Goal: Task Accomplishment & Management: Manage account settings

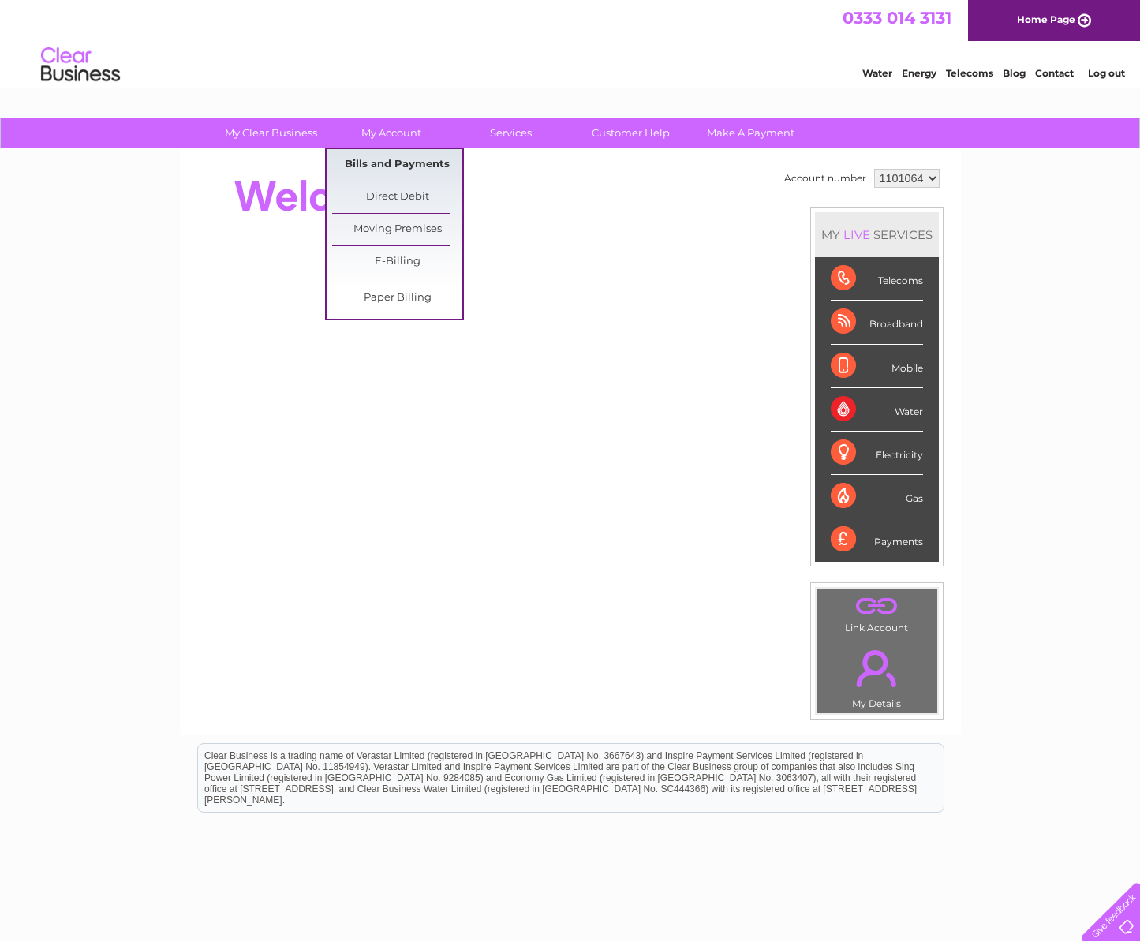
click at [391, 163] on link "Bills and Payments" at bounding box center [397, 165] width 130 height 32
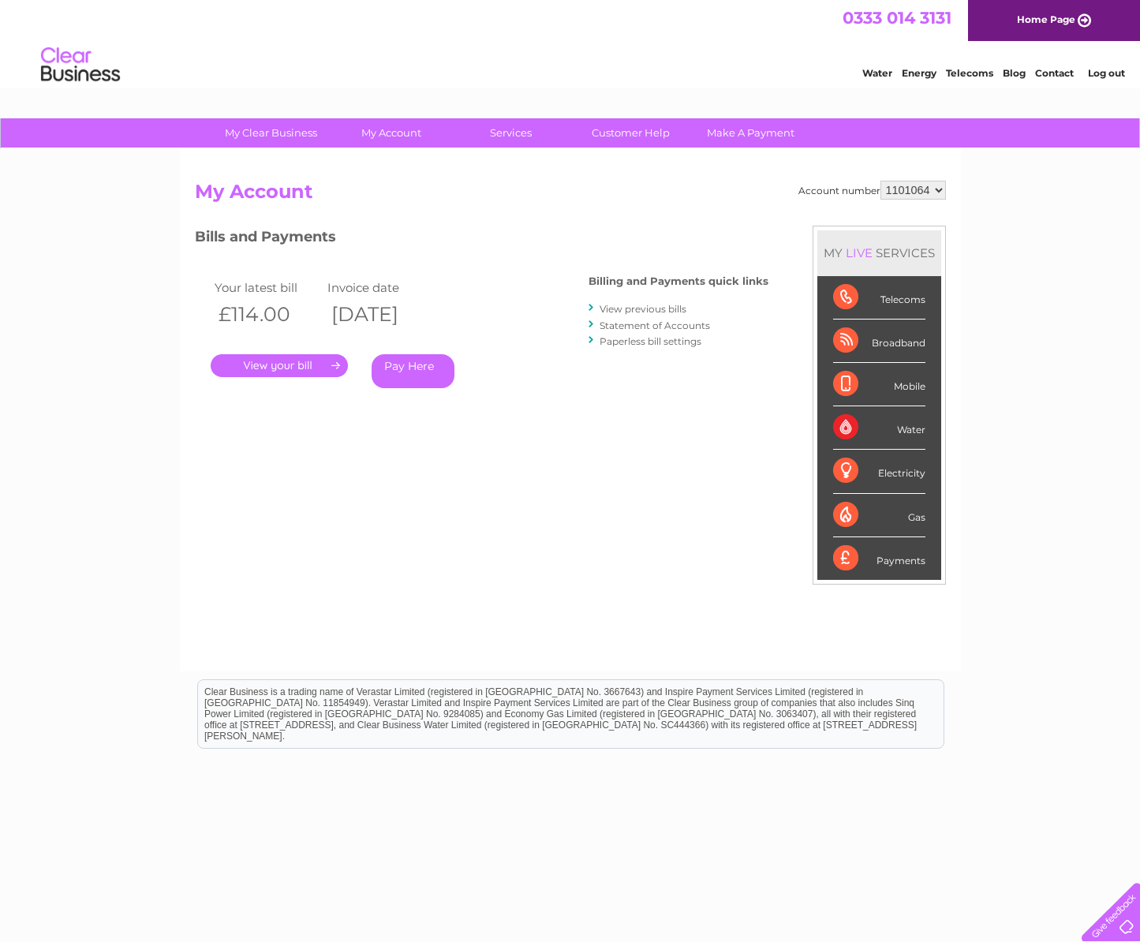
click at [297, 369] on link "." at bounding box center [279, 365] width 137 height 23
click at [437, 316] on th "[DATE]" at bounding box center [380, 314] width 114 height 32
click at [936, 192] on select "1101064" at bounding box center [912, 190] width 65 height 19
click at [881, 181] on select "1101064" at bounding box center [912, 190] width 65 height 19
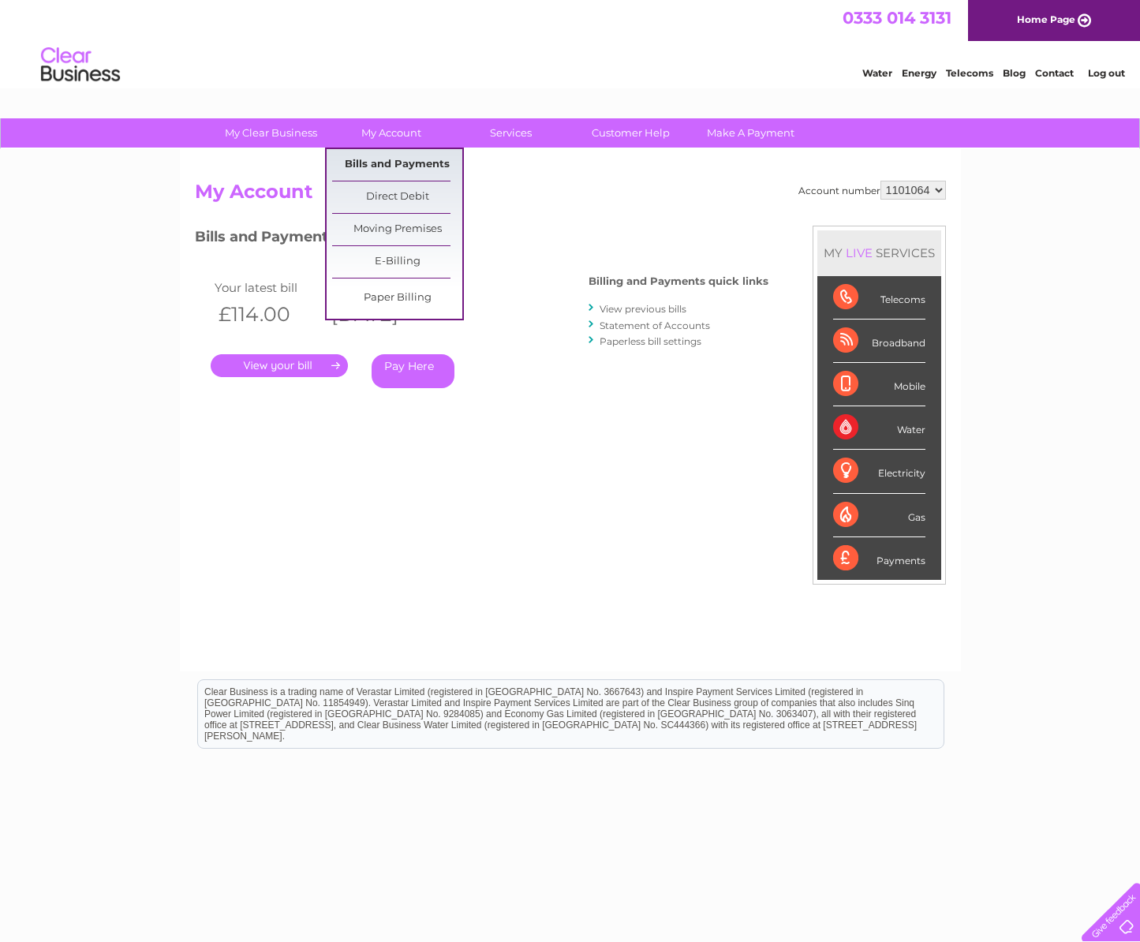
click at [409, 162] on link "Bills and Payments" at bounding box center [397, 165] width 130 height 32
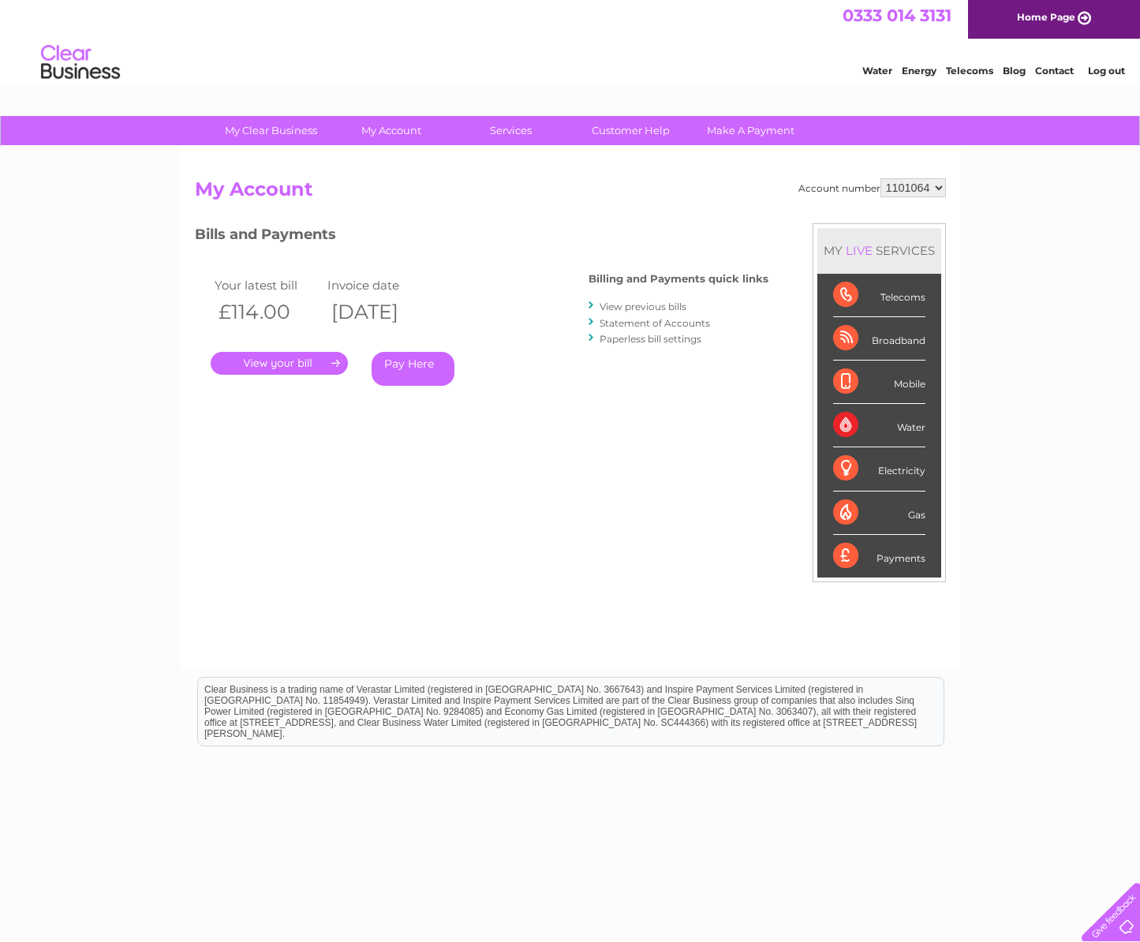
click at [665, 305] on link "View previous bills" at bounding box center [643, 307] width 87 height 12
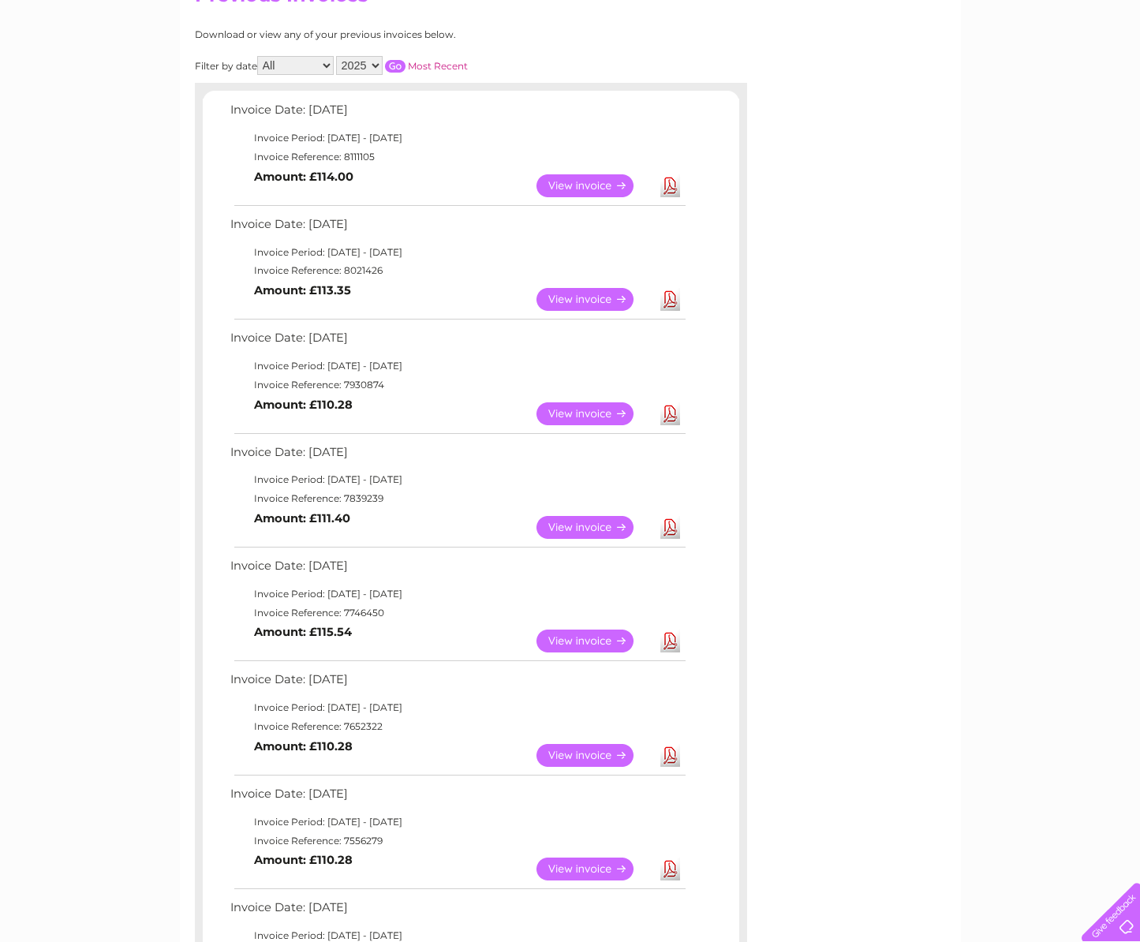
scroll to position [198, 0]
